Goal: Navigation & Orientation: Find specific page/section

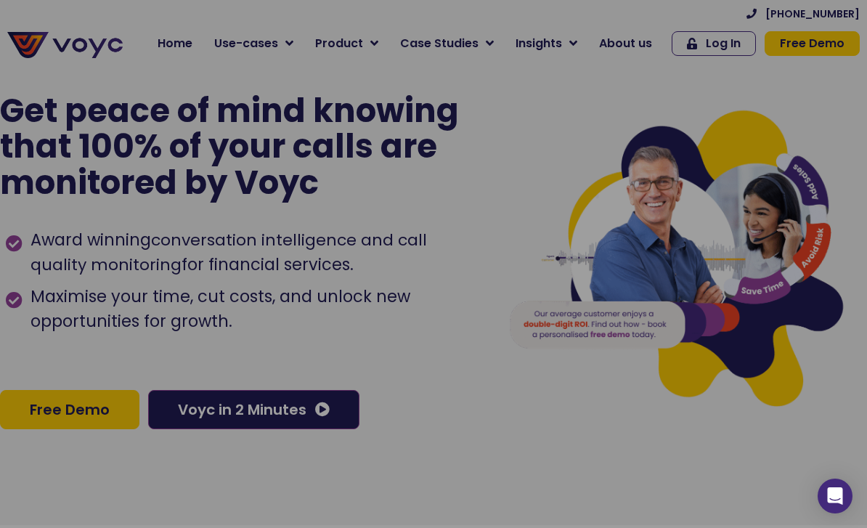
click at [329, 324] on span "Maximise your time, cut costs, and unlock new opportunities for growth." at bounding box center [253, 309] width 453 height 49
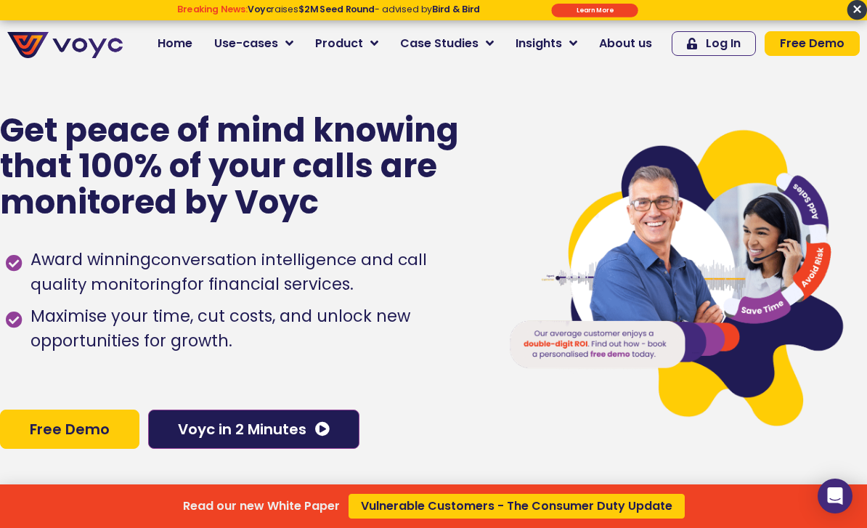
click at [199, 47] on div "Read our new White Paper Vulnerable Customers - The Consumer Duty Update" at bounding box center [433, 264] width 867 height 528
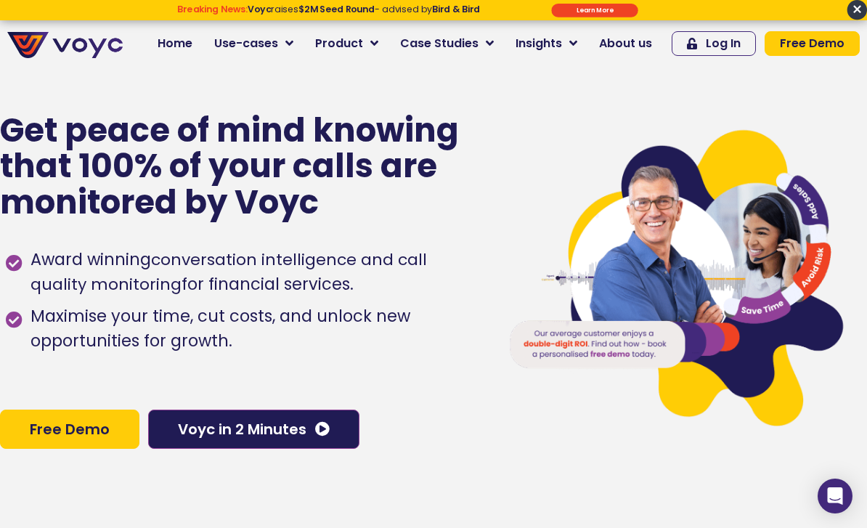
click at [638, 44] on span "About us" at bounding box center [625, 43] width 53 height 17
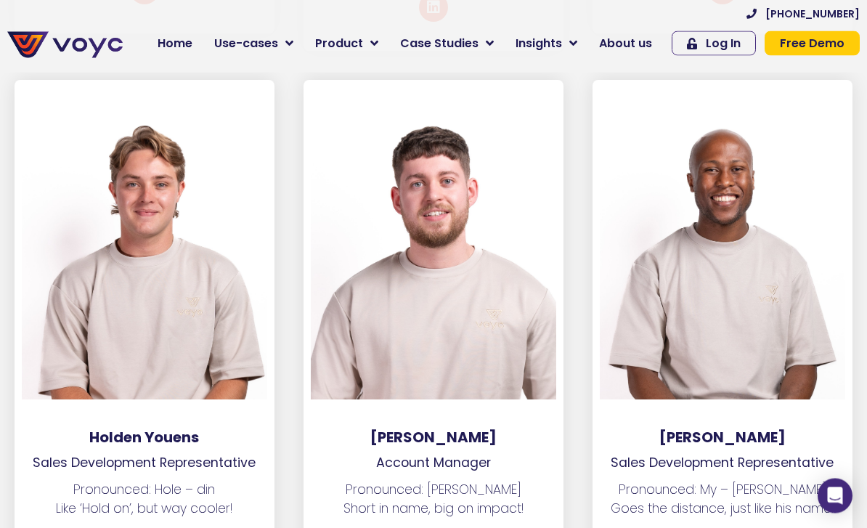
scroll to position [5287, 0]
click at [122, 428] on h3 "Holden Youens" at bounding box center [145, 436] width 260 height 17
click at [115, 346] on div at bounding box center [145, 242] width 246 height 312
click at [121, 428] on h3 "Holden Youens" at bounding box center [145, 436] width 260 height 17
click at [88, 294] on div at bounding box center [145, 242] width 246 height 312
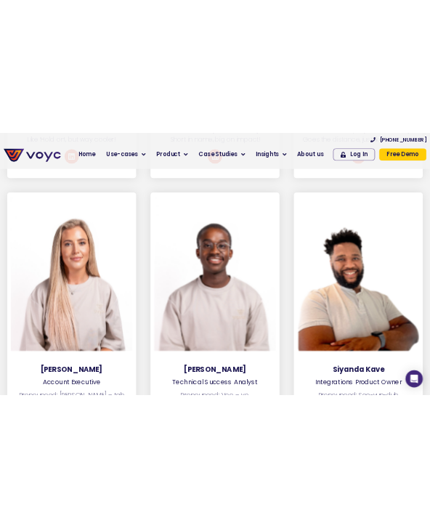
scroll to position [13869, 0]
